Goal: Task Accomplishment & Management: Complete application form

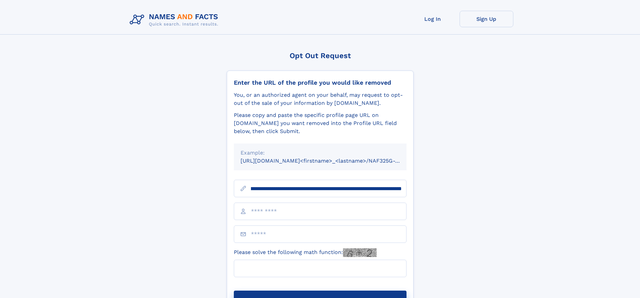
scroll to position [0, 75]
type input "**********"
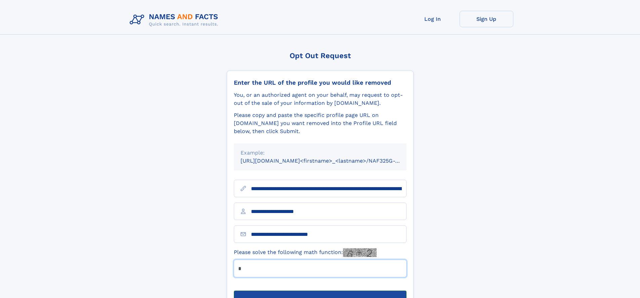
type input "*"
click at [320, 291] on button "Submit Opt Out Request" at bounding box center [320, 301] width 173 height 21
